Goal: Transaction & Acquisition: Download file/media

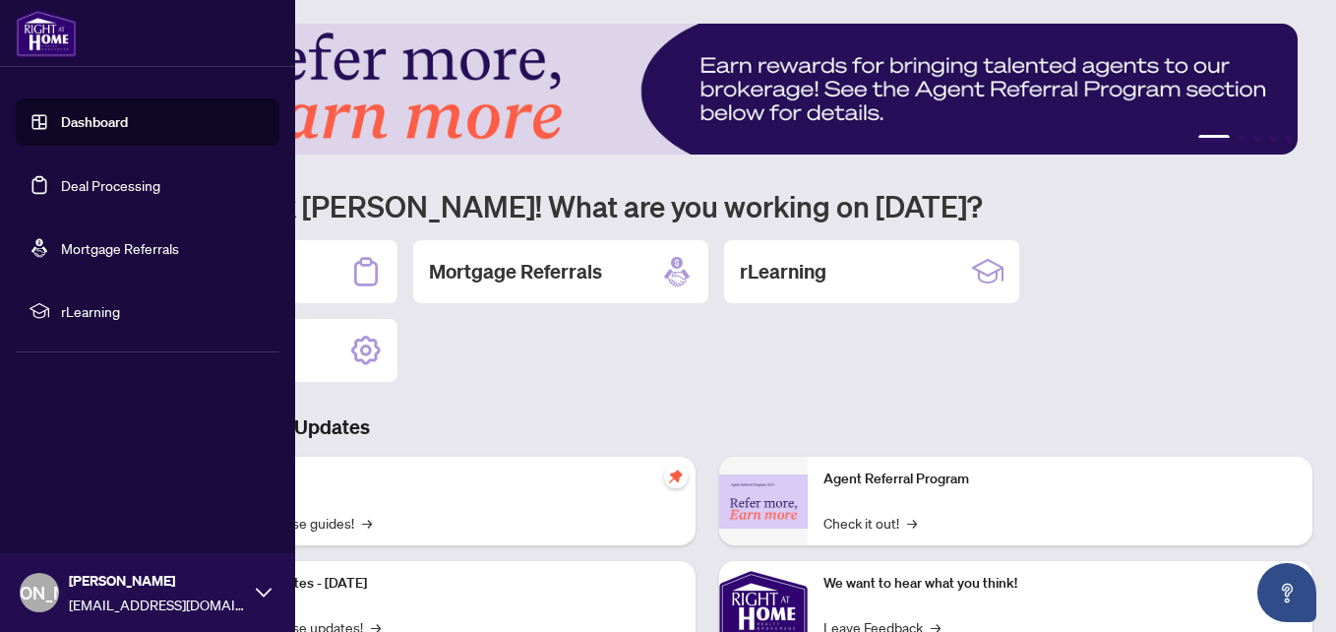
click at [61, 187] on link "Deal Processing" at bounding box center [110, 185] width 99 height 18
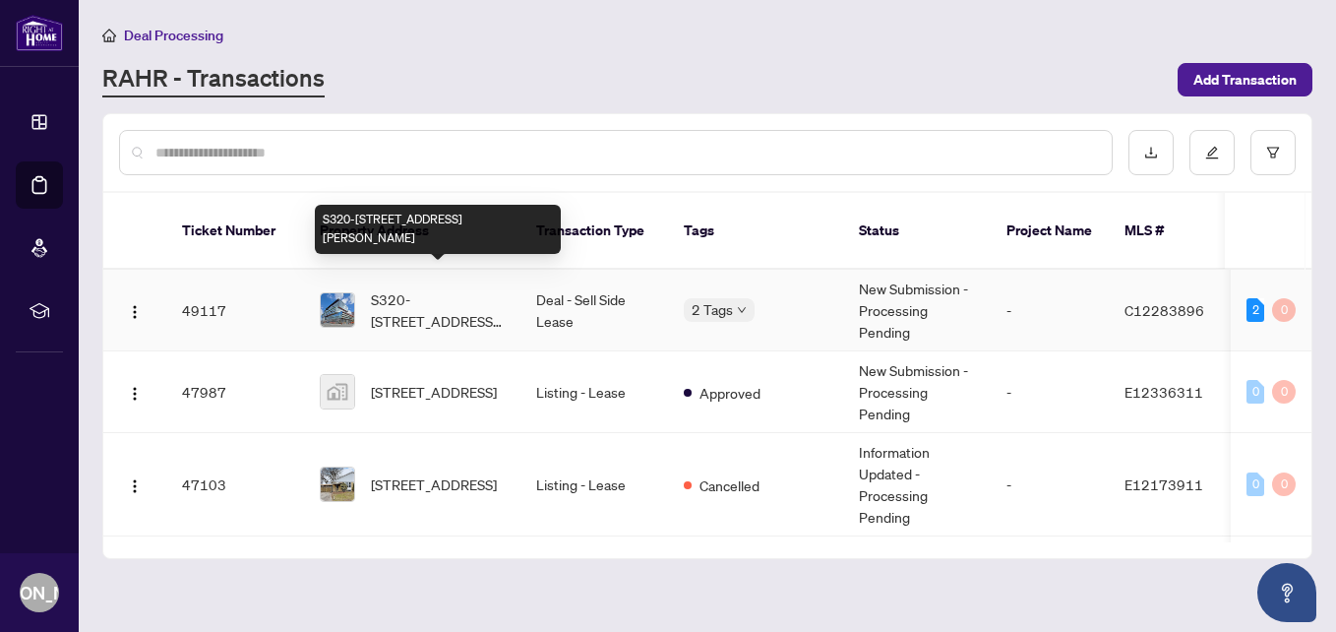
click at [415, 292] on span "S320-[STREET_ADDRESS][PERSON_NAME]" at bounding box center [438, 309] width 134 height 43
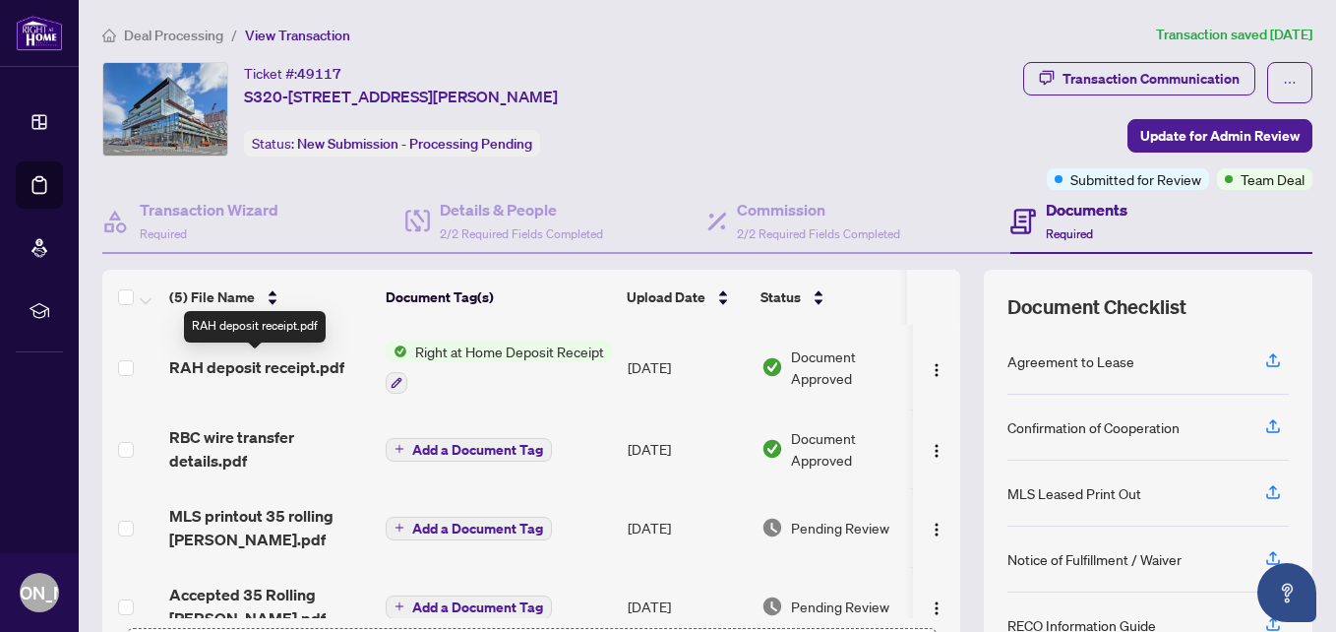
click at [245, 368] on span "RAH deposit receipt.pdf" at bounding box center [256, 367] width 175 height 24
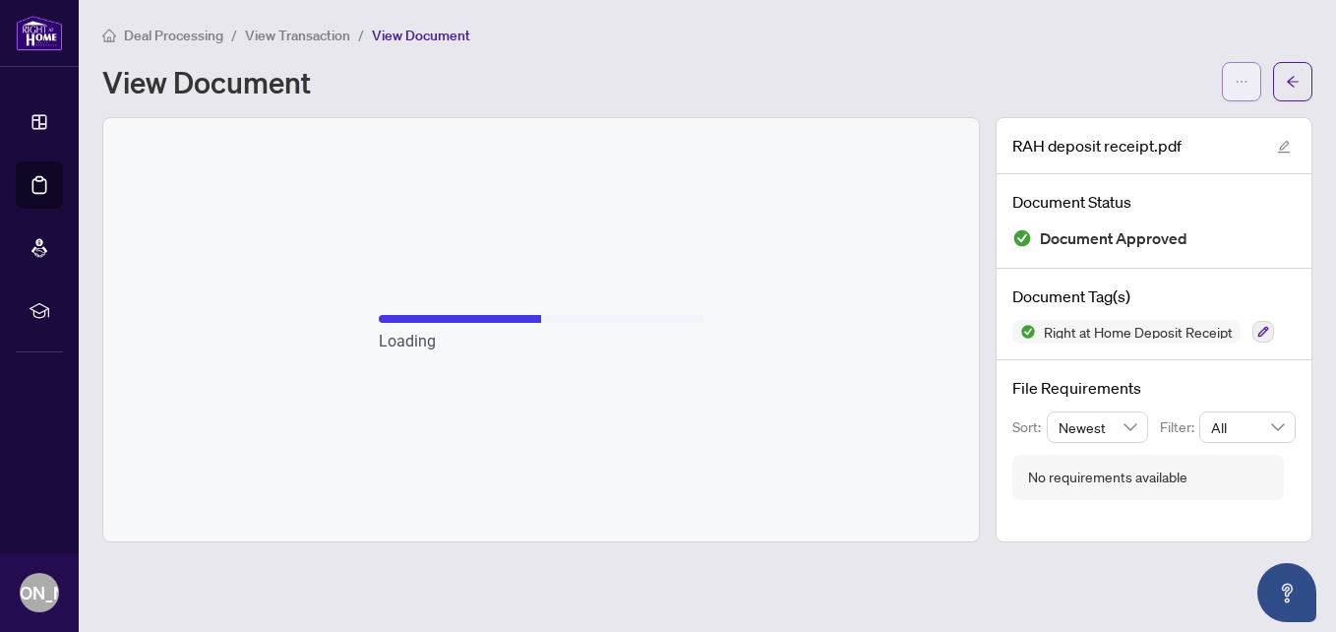
click at [1239, 85] on icon "ellipsis" at bounding box center [1241, 82] width 14 height 14
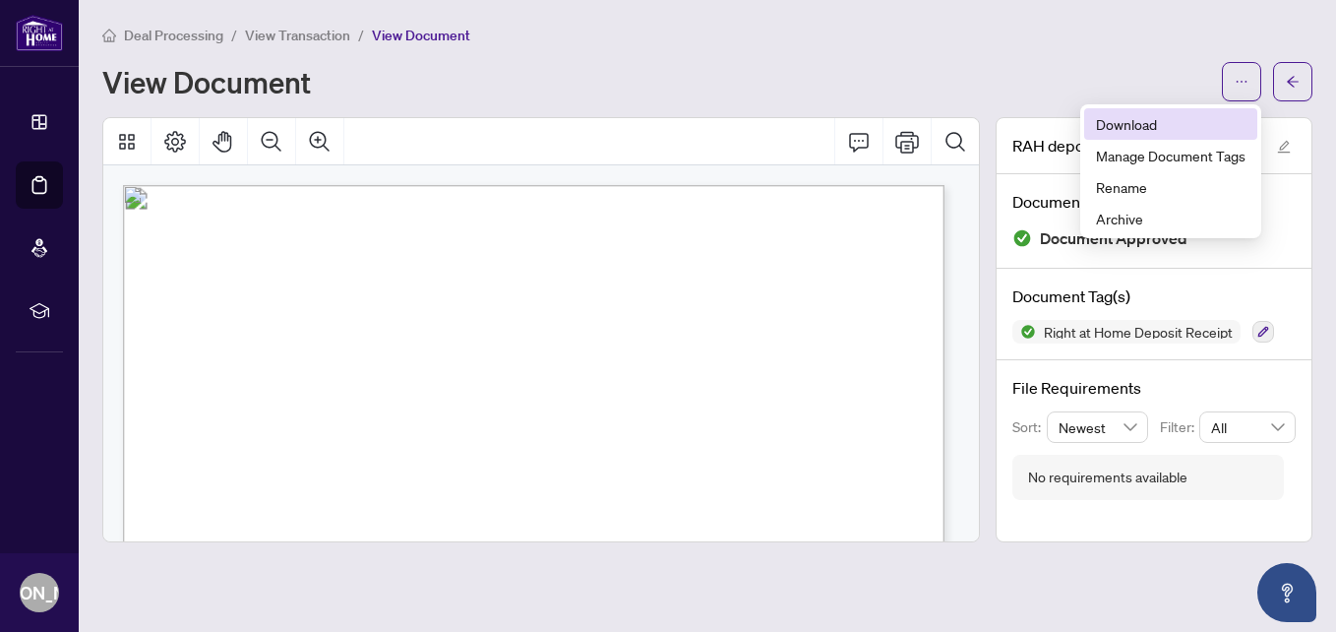
click at [1140, 120] on span "Download" at bounding box center [1171, 124] width 150 height 22
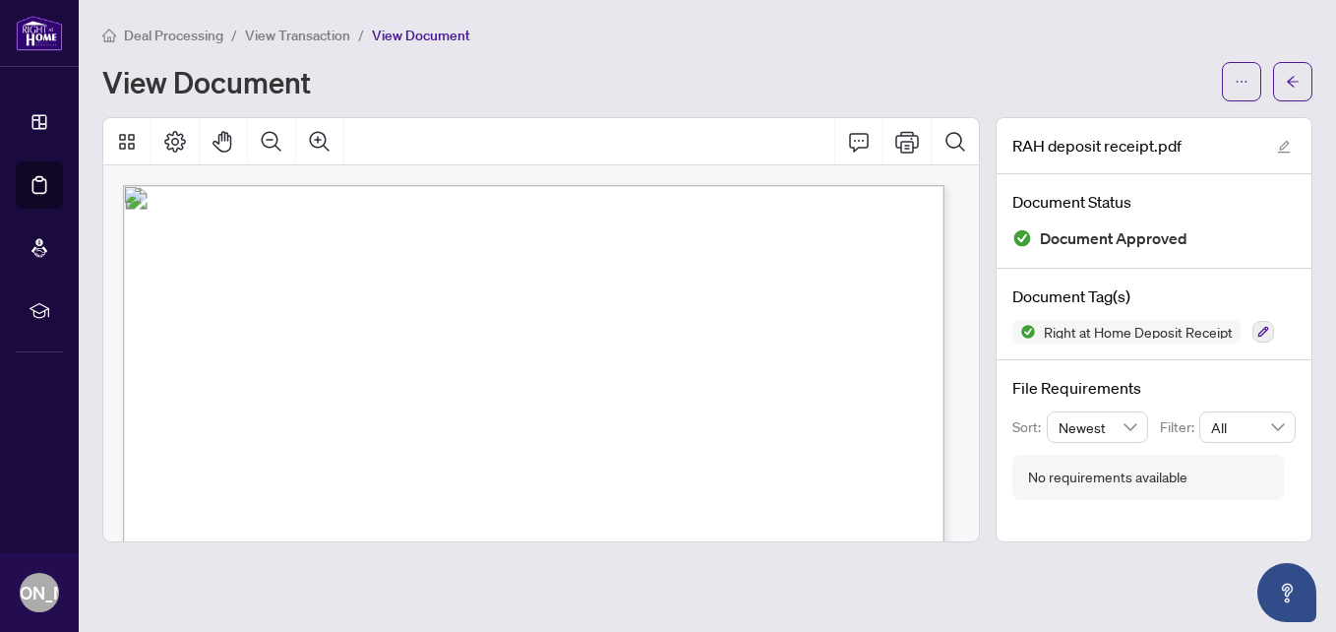
scroll to position [98, 0]
